Goal: Information Seeking & Learning: Learn about a topic

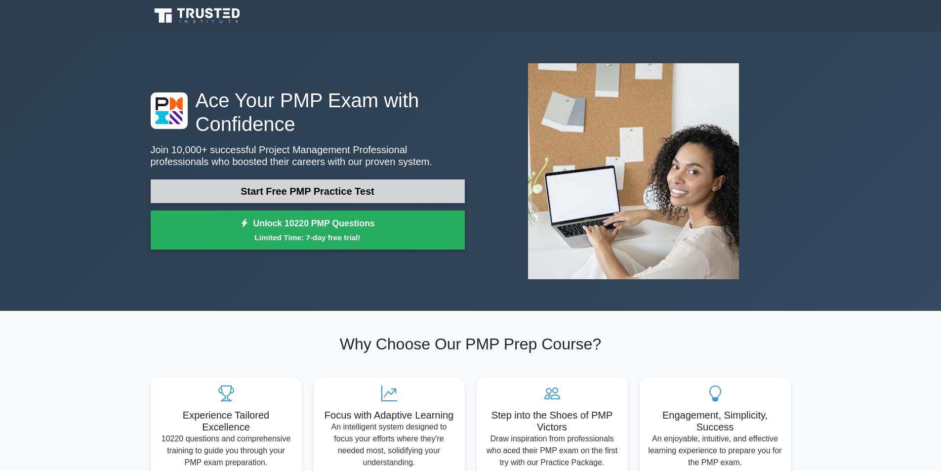
click at [352, 191] on link "Start Free PMP Practice Test" at bounding box center [308, 191] width 314 height 24
